Goal: Task Accomplishment & Management: Complete application form

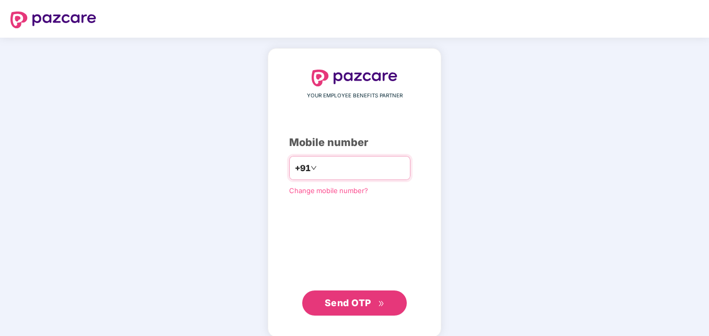
click at [319, 167] on input "**********" at bounding box center [362, 167] width 86 height 17
type input "**********"
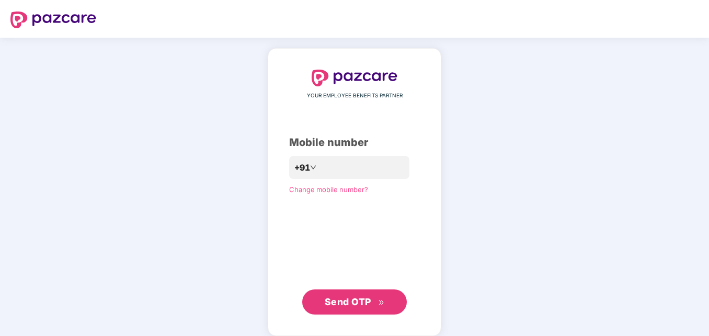
click at [347, 312] on button "Send OTP" at bounding box center [354, 301] width 105 height 25
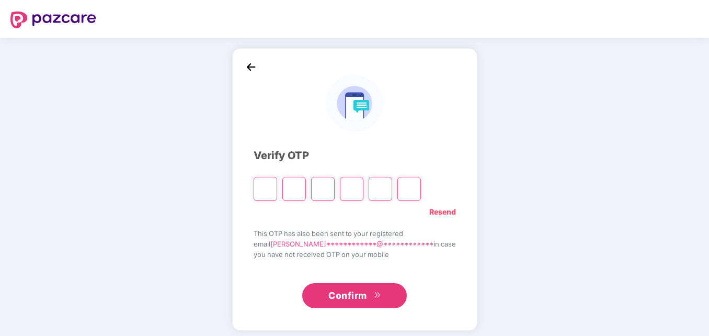
type input "*"
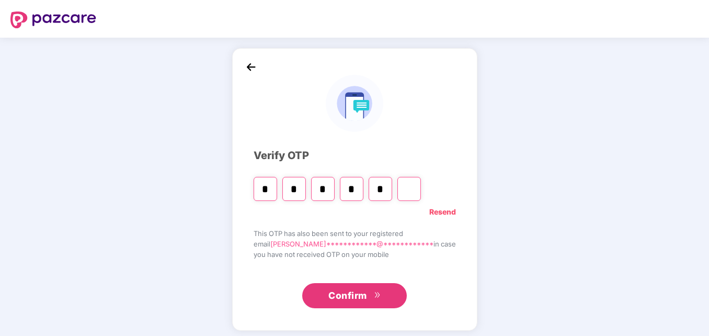
type input "*"
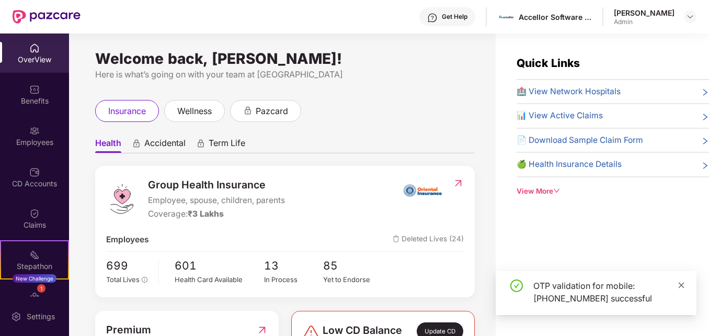
click at [682, 286] on icon "close" at bounding box center [681, 284] width 7 height 7
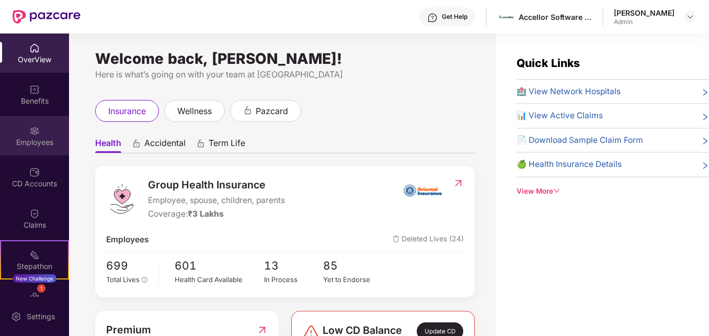
click at [39, 139] on div "Employees" at bounding box center [34, 142] width 69 height 10
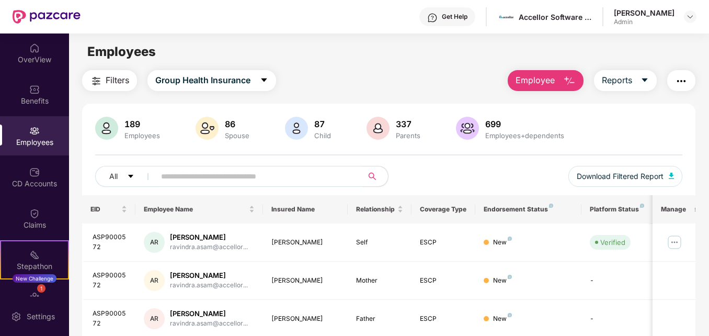
click at [539, 85] on span "Employee" at bounding box center [535, 80] width 39 height 13
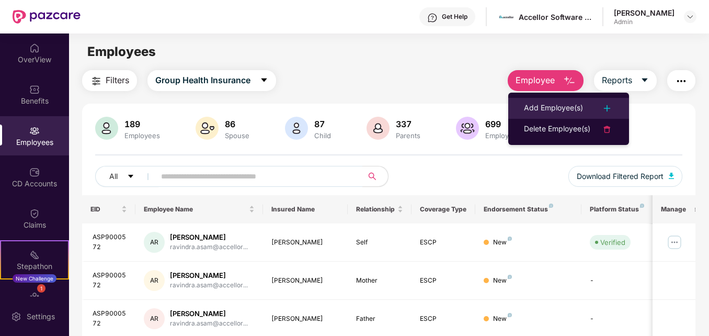
click at [547, 104] on div "Add Employee(s)" at bounding box center [553, 108] width 59 height 13
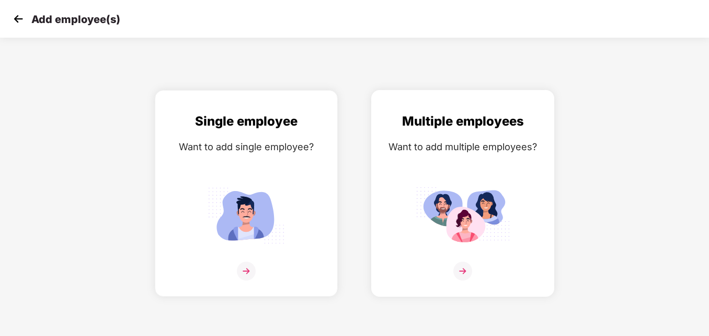
click at [471, 210] on img at bounding box center [463, 214] width 94 height 65
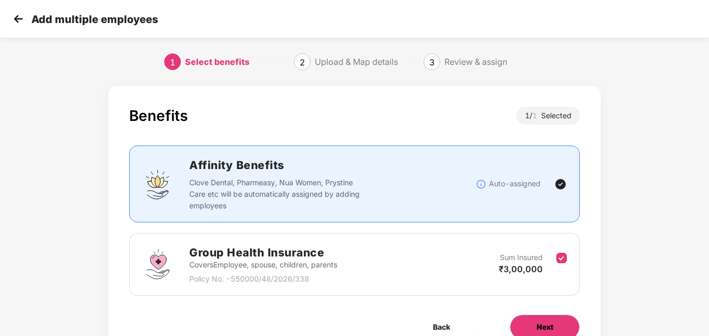
click at [533, 326] on button "Next" at bounding box center [545, 326] width 70 height 25
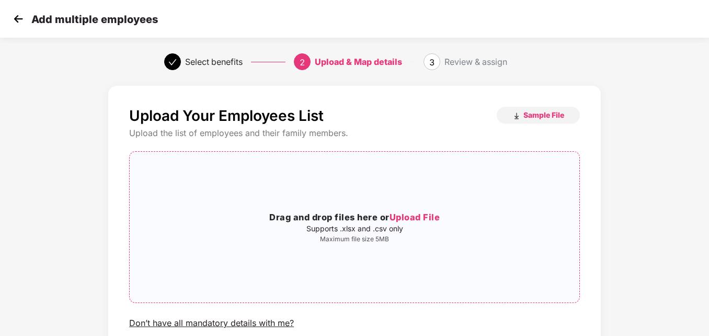
click at [431, 218] on span "Upload File" at bounding box center [415, 217] width 51 height 10
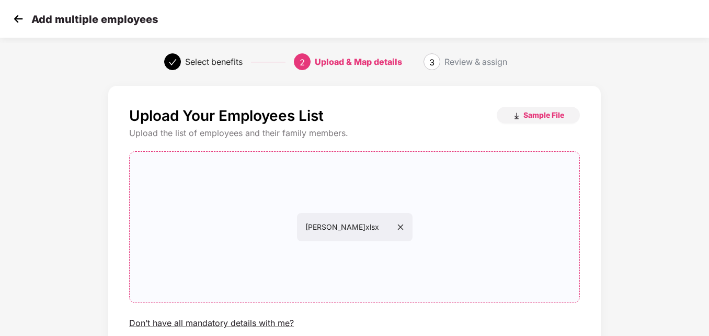
drag, startPoint x: 709, startPoint y: 260, endPoint x: 712, endPoint y: 296, distance: 36.7
click at [709, 296] on html "Add multiple employees Select benefits 2 Upload & Map details 3 Review & assign…" at bounding box center [354, 168] width 709 height 336
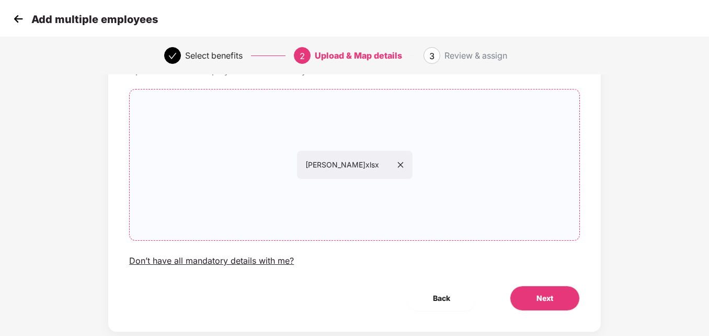
scroll to position [84, 0]
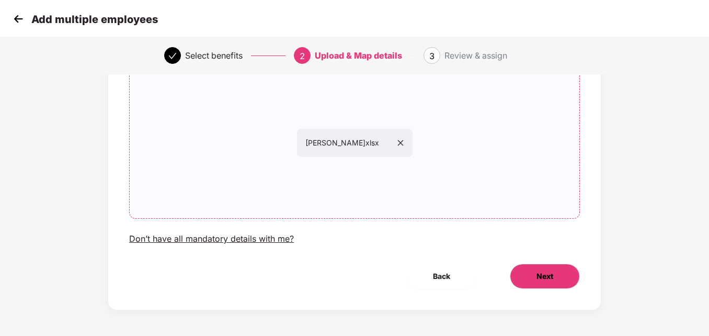
click at [551, 273] on span "Next" at bounding box center [545, 276] width 17 height 12
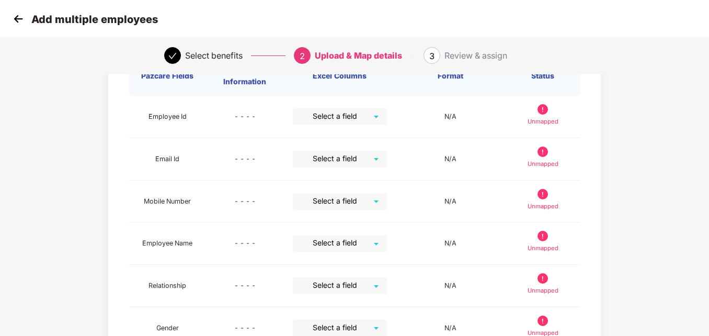
scroll to position [0, 0]
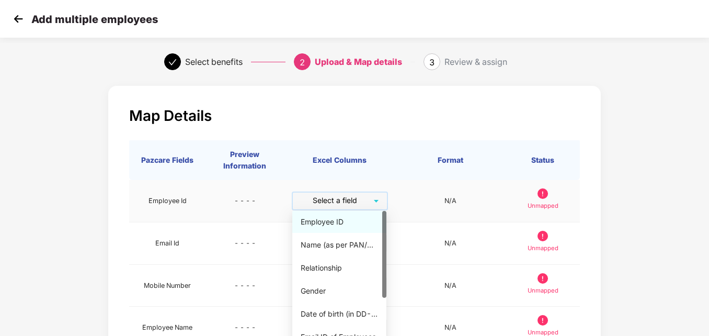
click at [339, 199] on input "search" at bounding box center [336, 200] width 75 height 16
click at [323, 221] on div "Employee ID" at bounding box center [339, 222] width 77 height 12
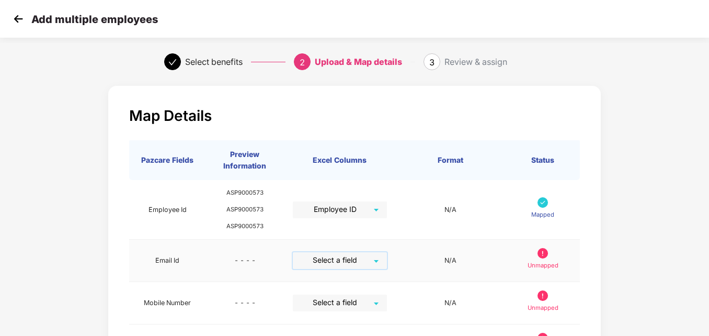
click at [333, 265] on input "search" at bounding box center [336, 260] width 75 height 16
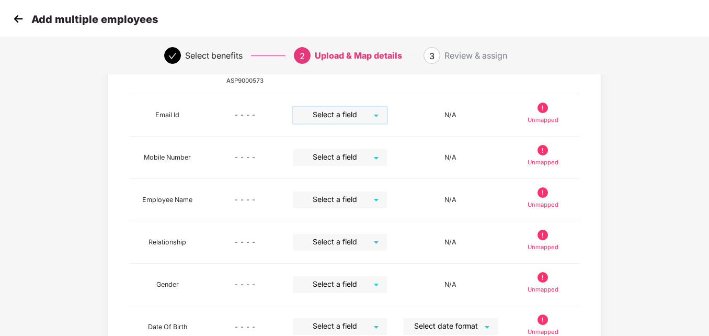
scroll to position [159, 0]
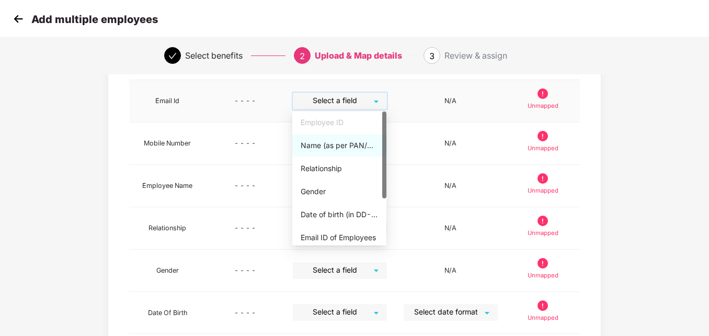
click at [364, 103] on input "search" at bounding box center [336, 101] width 75 height 16
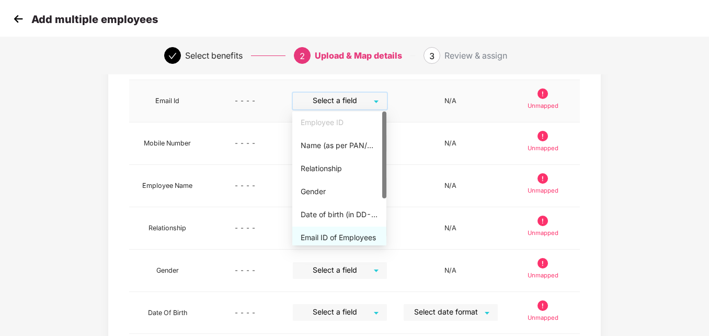
click at [343, 237] on div "Email ID of Employees" at bounding box center [339, 238] width 77 height 12
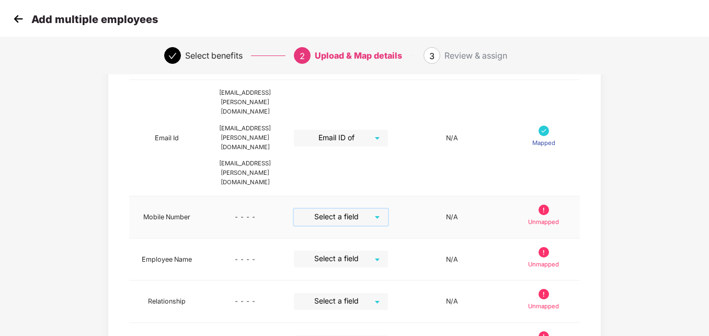
click at [344, 209] on input "search" at bounding box center [337, 217] width 75 height 16
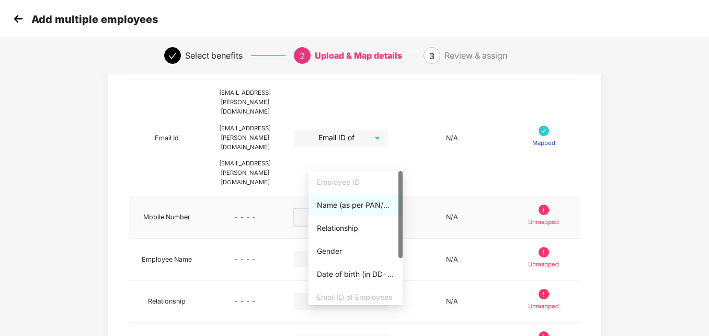
click at [344, 209] on input "search" at bounding box center [337, 217] width 75 height 16
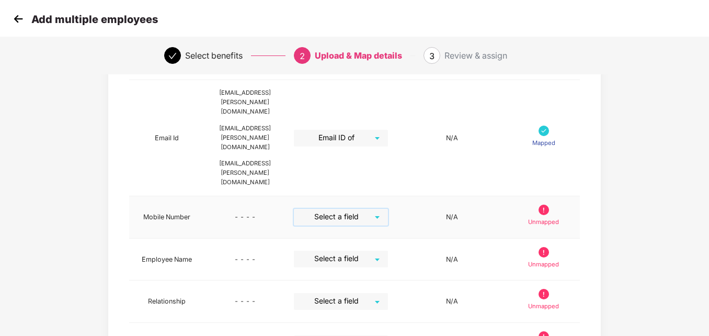
click at [344, 209] on input "search" at bounding box center [337, 217] width 75 height 16
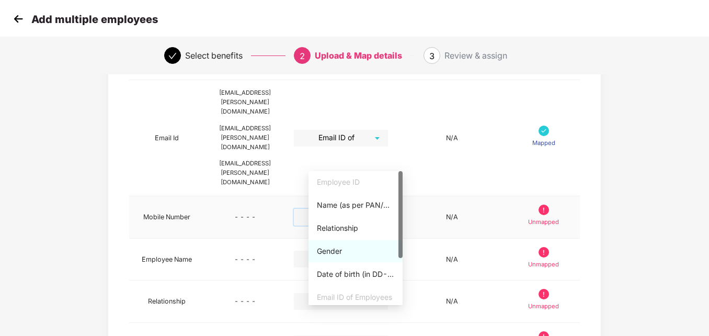
drag, startPoint x: 398, startPoint y: 247, endPoint x: 402, endPoint y: 278, distance: 30.5
click at [402, 278] on div "Employee ID Name (as per PAN/Aadhar Card) Relationship Gender Date of birth (in…" at bounding box center [356, 238] width 94 height 134
click at [400, 266] on div at bounding box center [400, 238] width 4 height 134
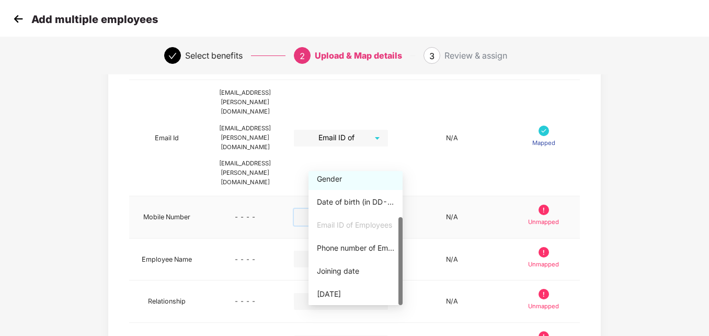
drag, startPoint x: 400, startPoint y: 248, endPoint x: 400, endPoint y: 299, distance: 50.7
click at [400, 299] on div at bounding box center [400, 261] width 4 height 88
click at [358, 245] on div "Phone number of Employees" at bounding box center [355, 248] width 77 height 12
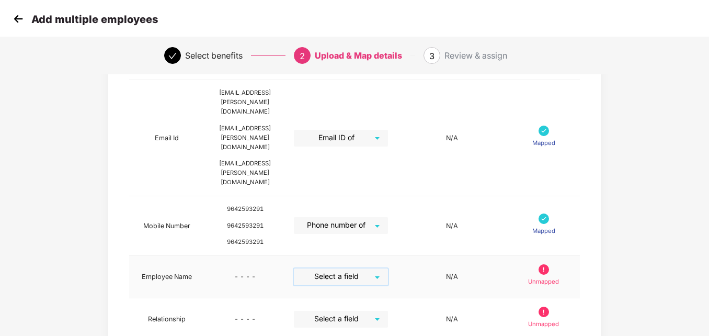
click at [347, 268] on input "search" at bounding box center [337, 276] width 75 height 16
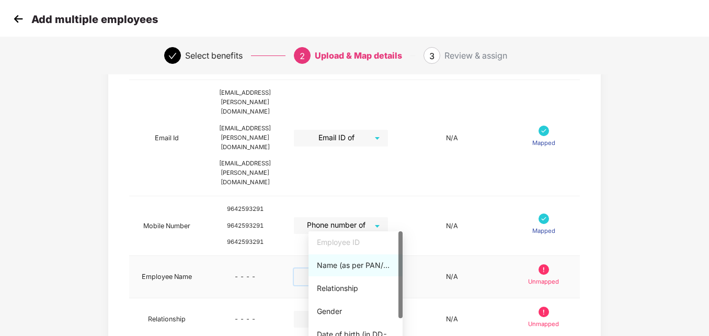
click at [342, 269] on div "Name (as per PAN/Aadhar Card)" at bounding box center [355, 265] width 77 height 12
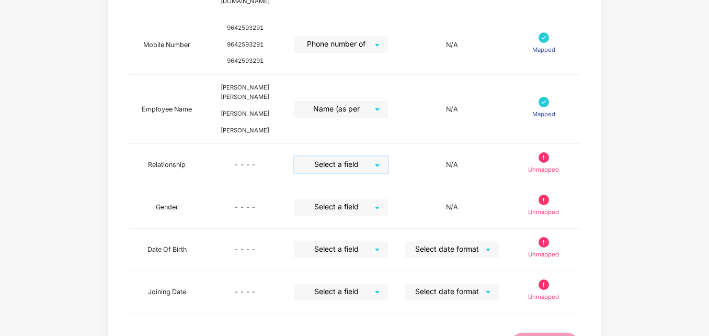
scroll to position [339, 0]
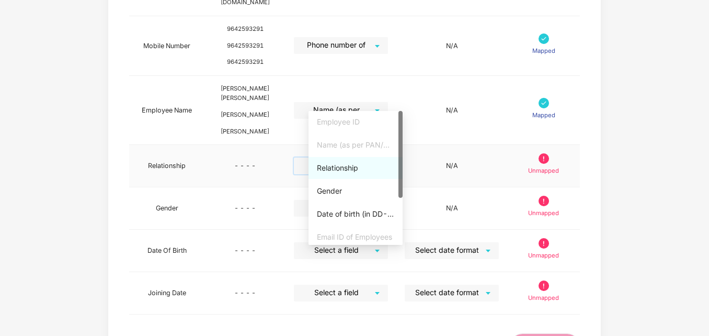
click at [388, 157] on div "Select a field" at bounding box center [341, 165] width 94 height 17
click at [347, 170] on div "Relationship" at bounding box center [355, 168] width 77 height 12
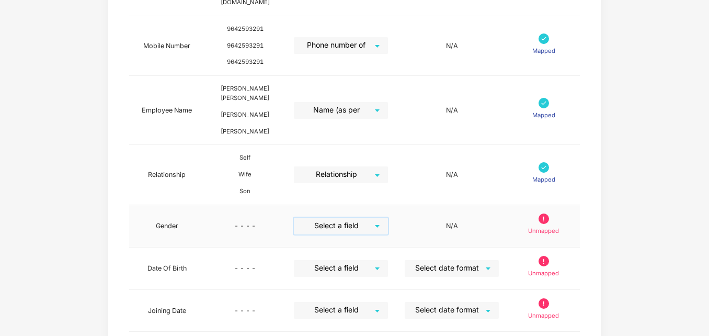
click at [346, 218] on input "search" at bounding box center [337, 226] width 75 height 16
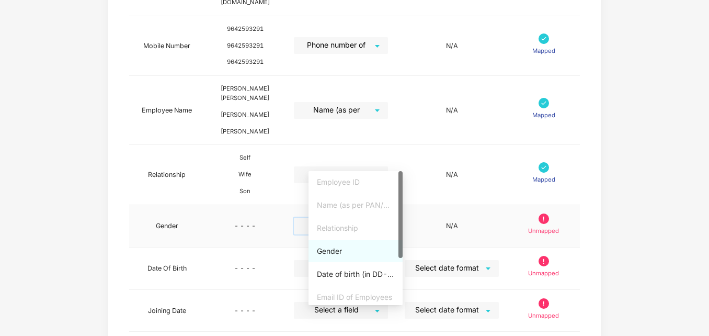
click at [331, 252] on div "Gender" at bounding box center [355, 251] width 77 height 12
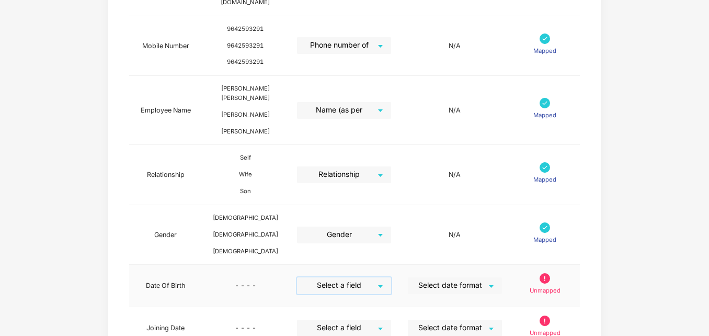
click at [353, 277] on input "search" at bounding box center [340, 285] width 75 height 16
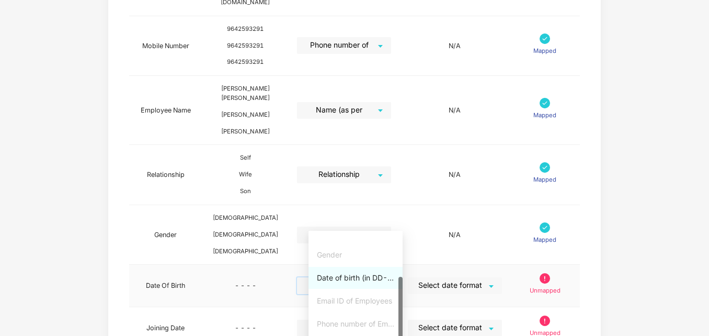
scroll to position [69, 0]
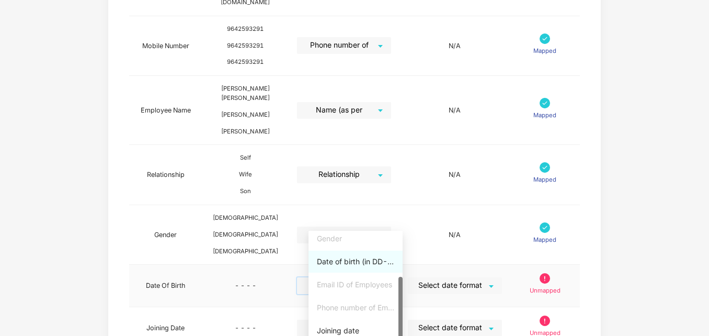
drag, startPoint x: 401, startPoint y: 268, endPoint x: 399, endPoint y: 318, distance: 50.2
click at [399, 318] on div at bounding box center [400, 321] width 4 height 88
click at [364, 266] on div "Date of birth (in DD-MMM-YYYY format) as per PAN/Aadhar Card" at bounding box center [355, 262] width 77 height 12
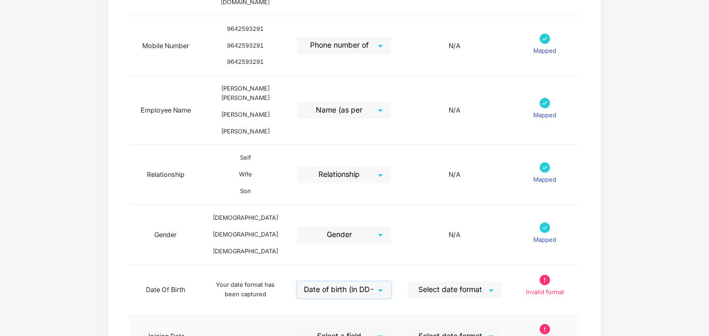
click at [357, 328] on input "search" at bounding box center [340, 336] width 75 height 16
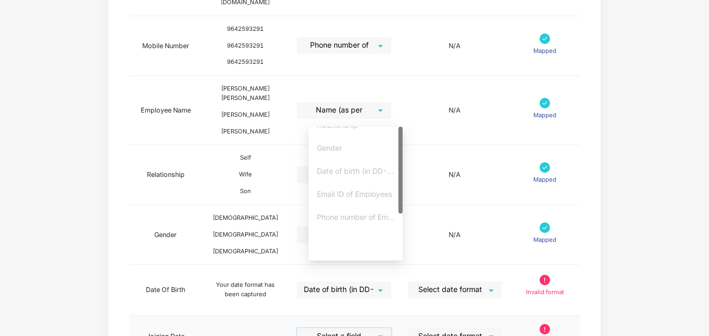
scroll to position [63, 0]
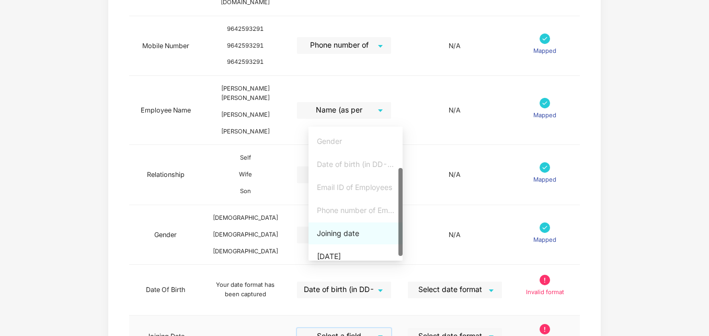
drag, startPoint x: 399, startPoint y: 206, endPoint x: 398, endPoint y: 247, distance: 41.3
click at [398, 247] on div at bounding box center [400, 212] width 4 height 88
click at [356, 233] on div "Joining date" at bounding box center [355, 233] width 77 height 12
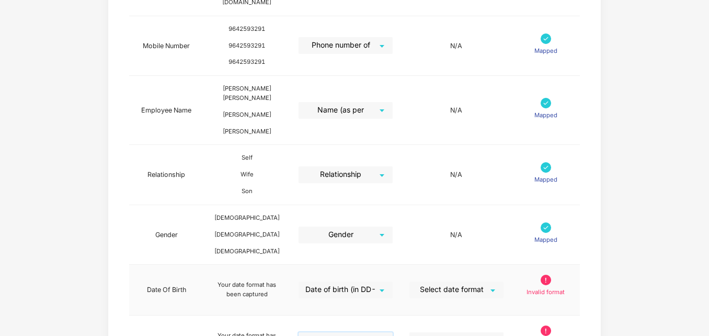
click at [464, 281] on input "search" at bounding box center [452, 289] width 75 height 16
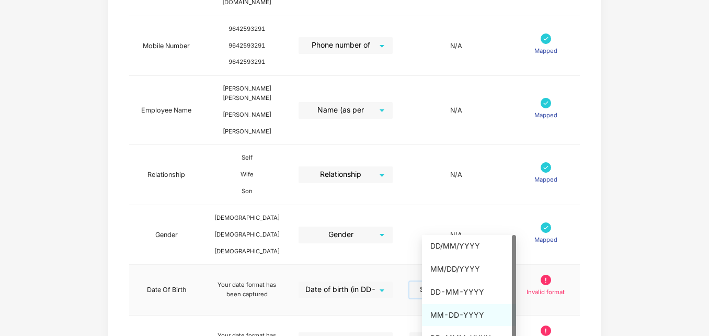
scroll to position [25, 0]
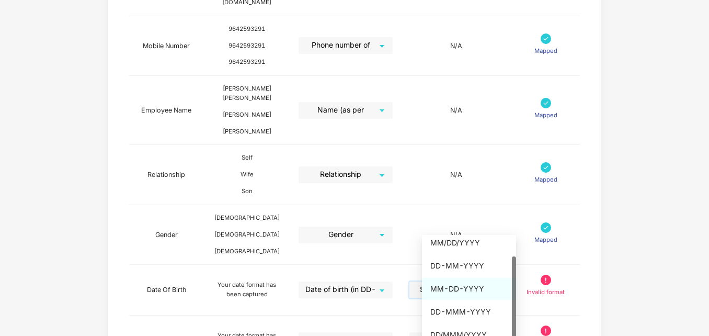
drag, startPoint x: 515, startPoint y: 302, endPoint x: 516, endPoint y: 346, distance: 44.5
click at [475, 315] on div "DD-MMM-YYYY" at bounding box center [468, 312] width 77 height 12
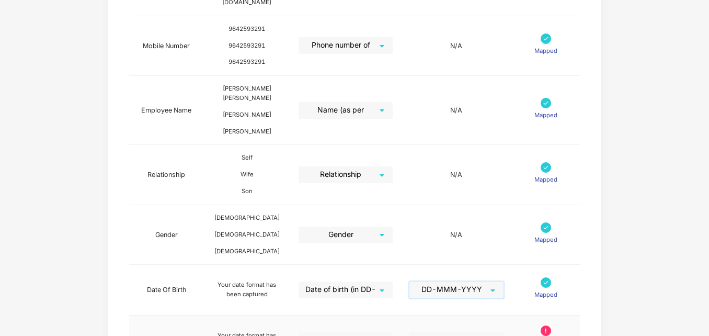
click at [482, 332] on input "search" at bounding box center [452, 340] width 75 height 16
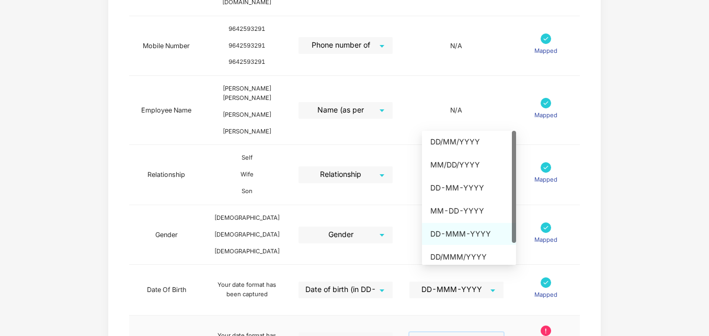
click at [473, 238] on div "DD-MMM-YYYY" at bounding box center [468, 234] width 77 height 12
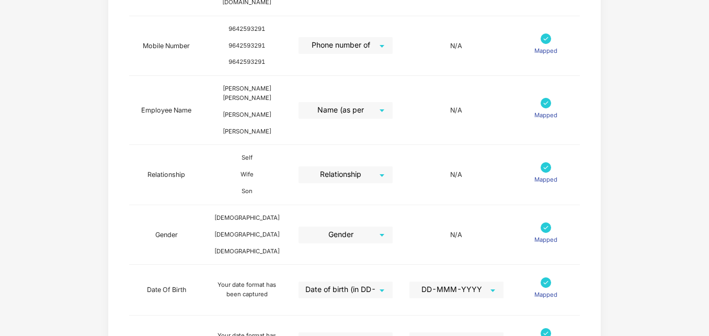
drag, startPoint x: 708, startPoint y: 270, endPoint x: 710, endPoint y: 309, distance: 39.3
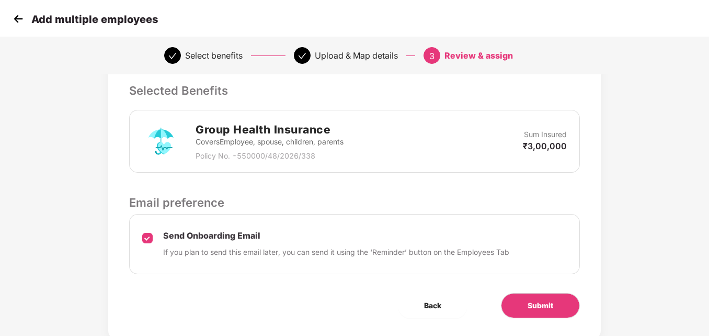
scroll to position [230, 0]
click at [562, 303] on button "Submit" at bounding box center [540, 304] width 79 height 25
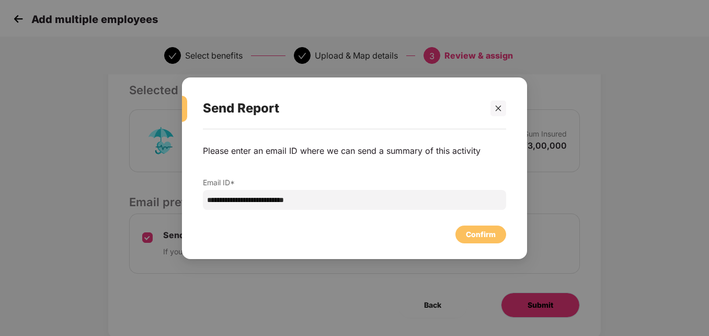
scroll to position [0, 0]
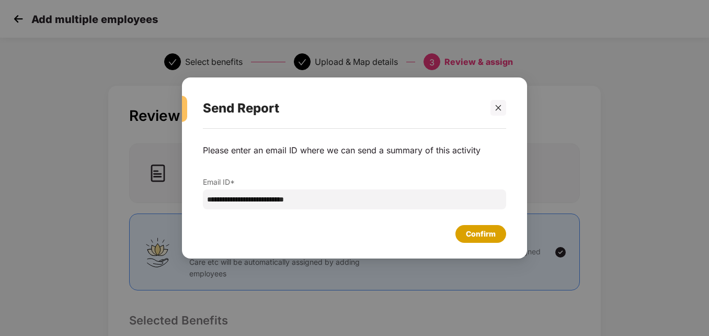
click at [474, 235] on div "Confirm" at bounding box center [481, 234] width 30 height 12
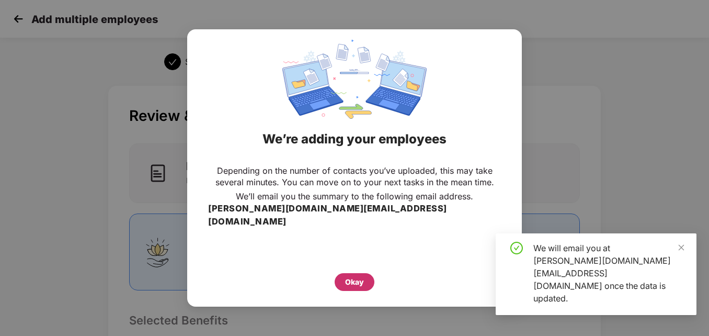
click at [353, 277] on div "Okay" at bounding box center [354, 282] width 19 height 12
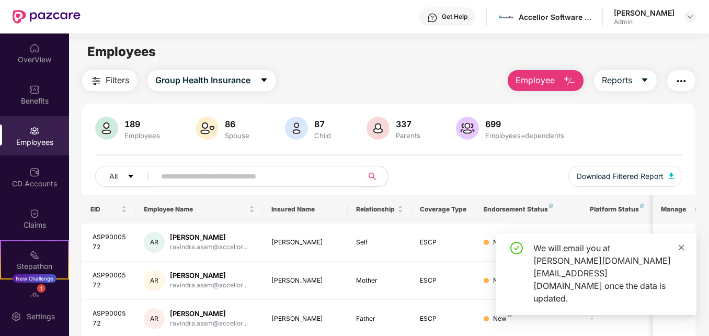
click at [682, 251] on icon "close" at bounding box center [681, 247] width 7 height 7
